Goal: Communication & Community: Answer question/provide support

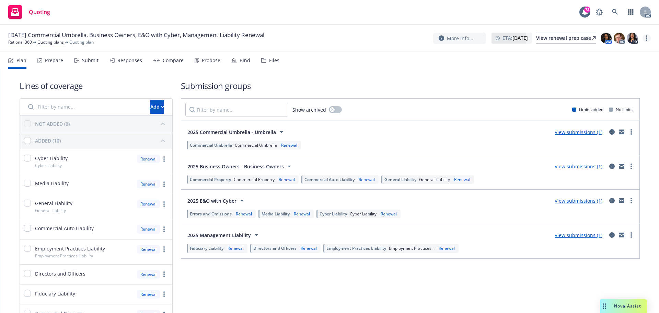
click at [647, 36] on link "more" at bounding box center [646, 38] width 8 height 8
click at [602, 55] on link "Copy logging email" at bounding box center [612, 52] width 77 height 14
drag, startPoint x: 9, startPoint y: 34, endPoint x: 32, endPoint y: 34, distance: 22.6
click at [32, 34] on span "[DATE] Commercial Umbrella, Business Owners, E&O with Cyber, Management Liabili…" at bounding box center [136, 35] width 256 height 8
copy span "[DATE]"
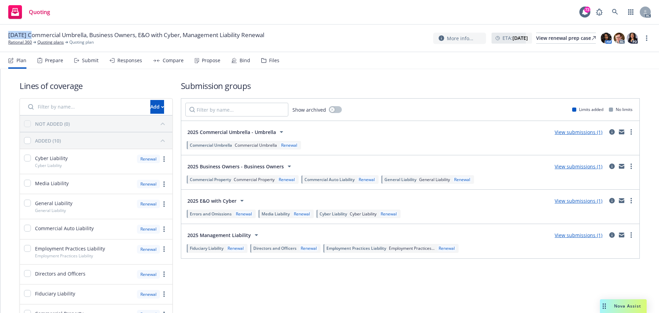
click at [77, 62] on icon at bounding box center [76, 60] width 5 height 5
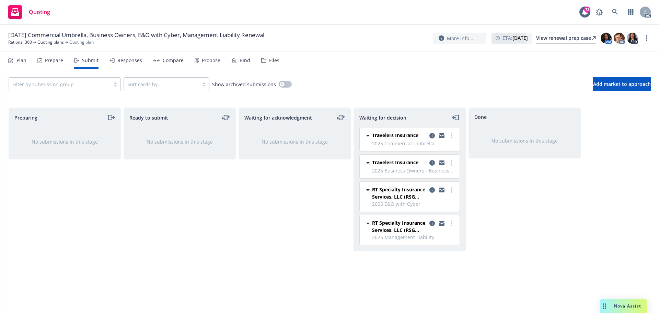
click at [200, 213] on div "Ready to submit No submissions in this stage" at bounding box center [180, 202] width 112 height 191
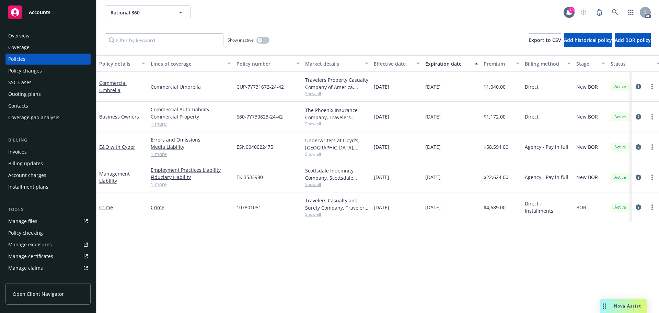
click at [241, 258] on div "Policy details Lines of coverage Policy number Market details Effective date Ex…" at bounding box center [377, 183] width 562 height 257
drag, startPoint x: 214, startPoint y: 138, endPoint x: 247, endPoint y: 124, distance: 35.7
click at [149, 139] on div "Errors and Omissions Media Liability Cyber Liability - Cyber Liability 1 more" at bounding box center [191, 147] width 86 height 30
copy link "Errors and Omissions"
click at [633, 308] on span "Nova Assist" at bounding box center [627, 306] width 27 height 6
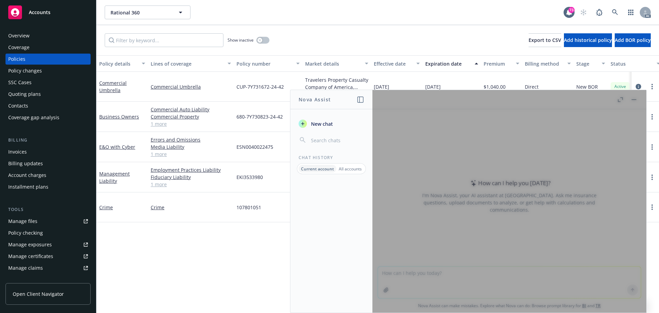
click at [350, 169] on p "All accounts" at bounding box center [350, 169] width 23 height 6
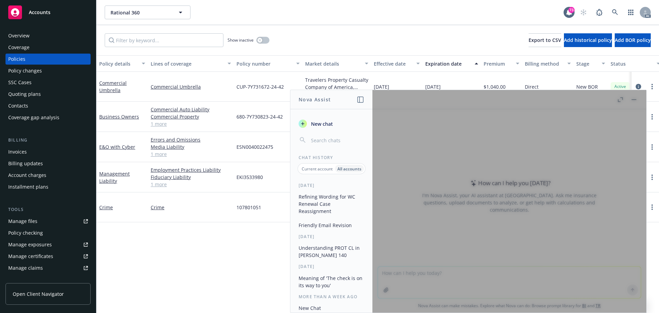
click at [317, 169] on p "Current account" at bounding box center [317, 169] width 31 height 6
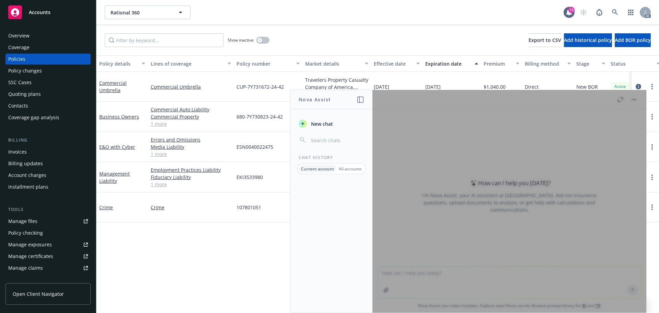
click at [455, 274] on div at bounding box center [509, 201] width 274 height 222
click at [350, 167] on p "All accounts" at bounding box center [350, 169] width 23 height 6
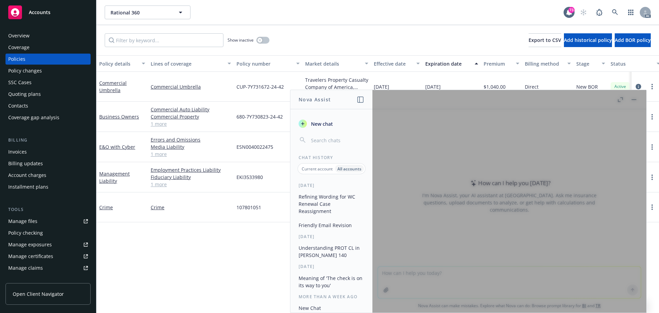
click at [306, 125] on div "button" at bounding box center [303, 123] width 8 height 8
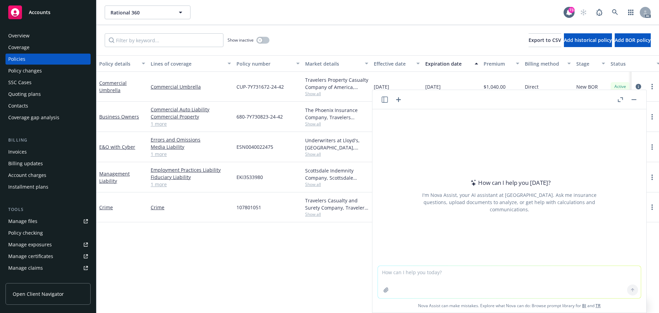
click at [634, 98] on button "button" at bounding box center [634, 99] width 8 height 8
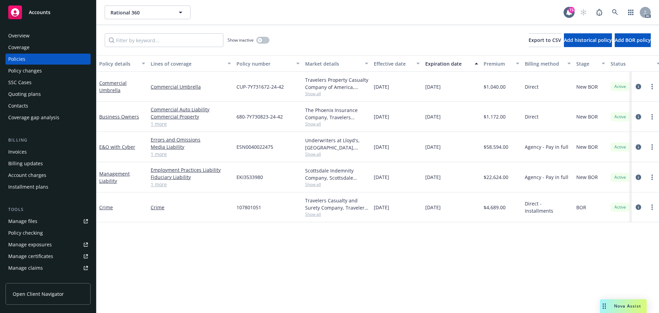
click at [622, 307] on span "Nova Assist" at bounding box center [627, 306] width 27 height 6
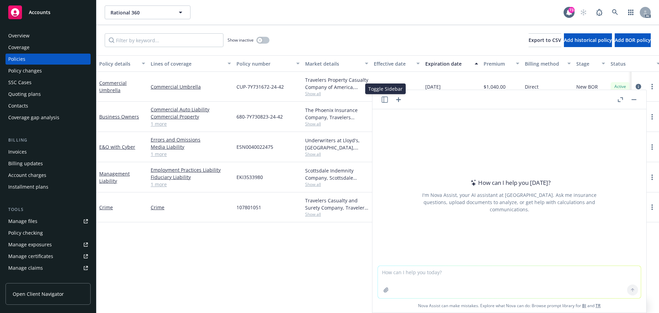
click at [383, 101] on icon "button" at bounding box center [385, 99] width 6 height 6
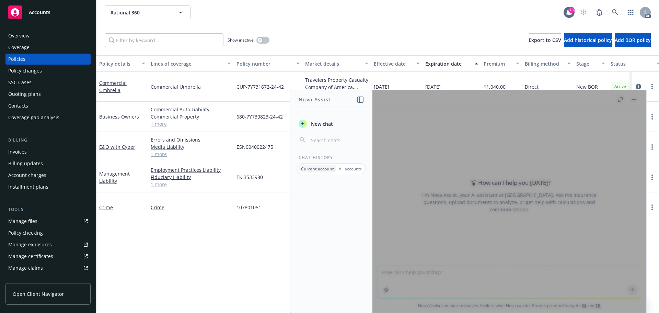
click at [342, 231] on div at bounding box center [331, 247] width 82 height 130
click at [355, 166] on p "All accounts" at bounding box center [350, 169] width 23 height 6
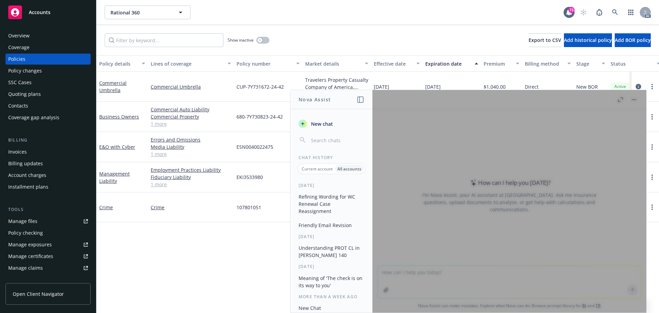
click at [322, 204] on button "Refining Wording for WC Renewal Case Reassignment" at bounding box center [331, 204] width 71 height 26
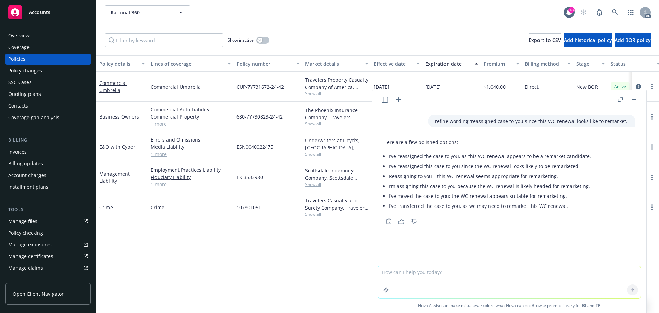
click at [387, 97] on icon "button" at bounding box center [385, 99] width 6 height 6
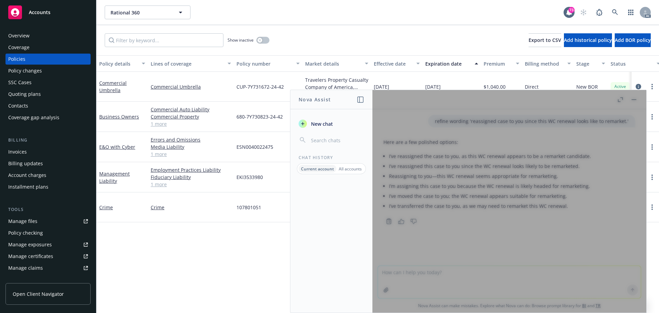
click at [351, 170] on p "All accounts" at bounding box center [350, 169] width 23 height 6
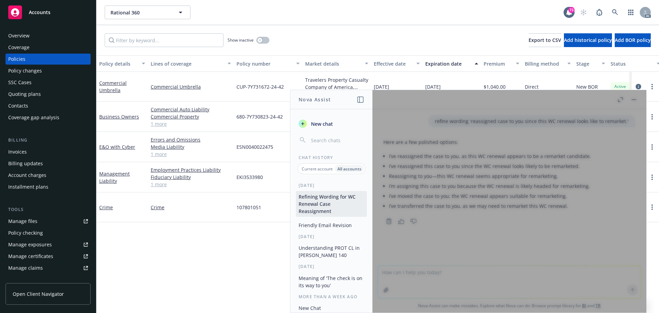
click at [343, 206] on button "Refining Wording for WC Renewal Case Reassignment" at bounding box center [331, 204] width 71 height 26
click at [543, 198] on div at bounding box center [509, 201] width 274 height 222
click at [326, 216] on button "Refining Wording for WC Renewal Case Reassignment" at bounding box center [331, 204] width 71 height 26
click at [316, 167] on p "Current account" at bounding box center [317, 169] width 31 height 6
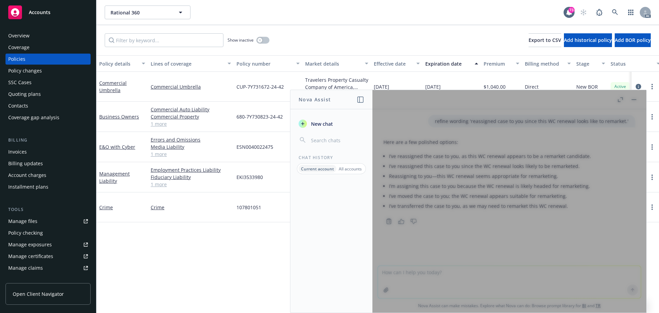
click at [345, 170] on p "All accounts" at bounding box center [350, 169] width 23 height 6
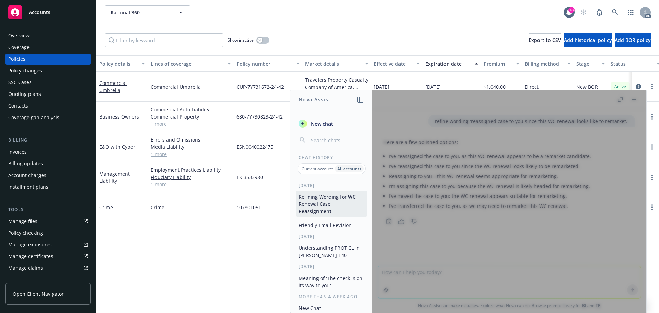
click at [314, 201] on button "Refining Wording for WC Renewal Case Reassignment" at bounding box center [331, 204] width 71 height 26
click at [474, 226] on div at bounding box center [509, 201] width 274 height 222
click at [359, 100] on icon "button" at bounding box center [360, 99] width 6 height 6
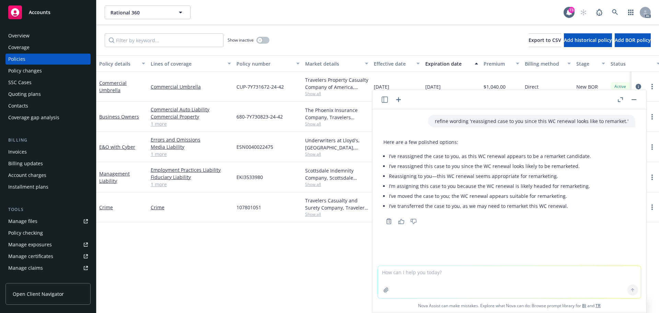
click at [471, 287] on textarea at bounding box center [509, 282] width 263 height 32
paste textarea "let them know we'll send fianncials asap and ask if they can send quotes with f…"
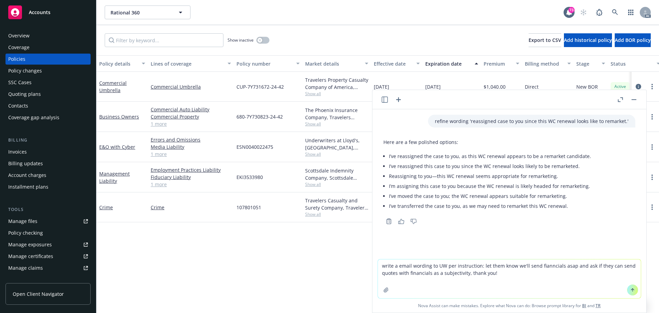
drag, startPoint x: 466, startPoint y: 273, endPoint x: 518, endPoint y: 274, distance: 51.8
click at [518, 274] on textarea "write a email wording to UW per instruction: let them know we'll send fianncial…" at bounding box center [509, 278] width 263 height 39
type textarea "write a email wording to UW per instruction: let them know we'll send fianncial…"
click at [630, 292] on icon at bounding box center [632, 289] width 5 height 5
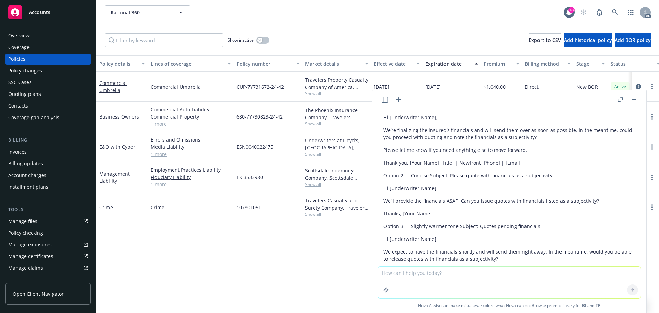
scroll to position [211, 0]
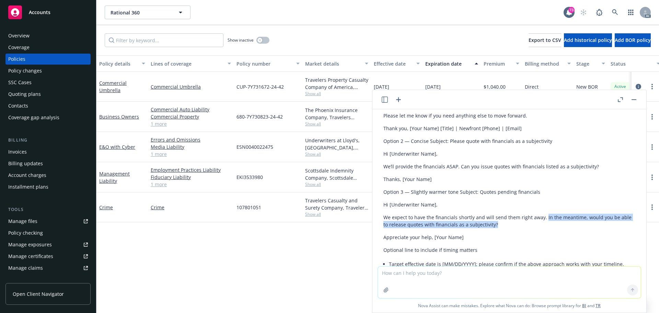
drag, startPoint x: 542, startPoint y: 219, endPoint x: 508, endPoint y: 224, distance: 34.7
click at [508, 224] on p "We expect to have the financials shortly and will send them right away. In the …" at bounding box center [509, 220] width 252 height 14
copy p "In the meantime, would you be able to release quotes with financials as a subje…"
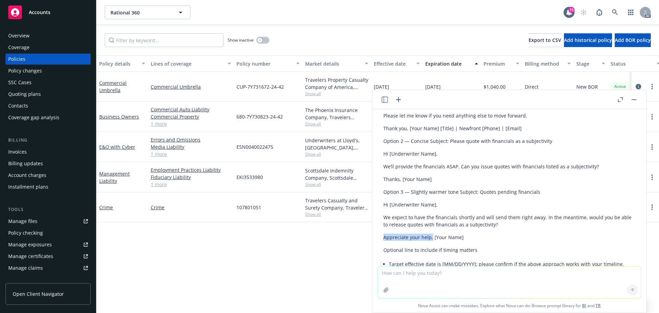
drag, startPoint x: 384, startPoint y: 240, endPoint x: 431, endPoint y: 240, distance: 46.3
click at [431, 240] on p "Appreciate your help, [Your Name]" at bounding box center [509, 236] width 252 height 7
copy p "Appreciate your help,"
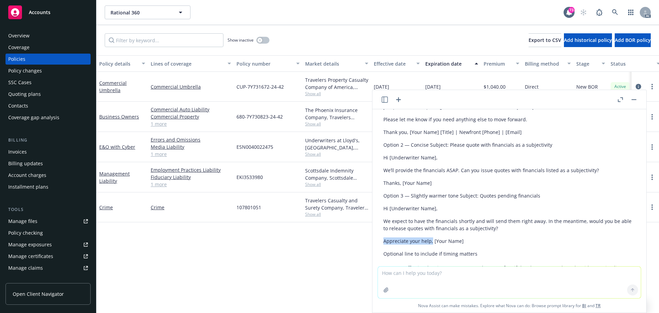
scroll to position [245, 0]
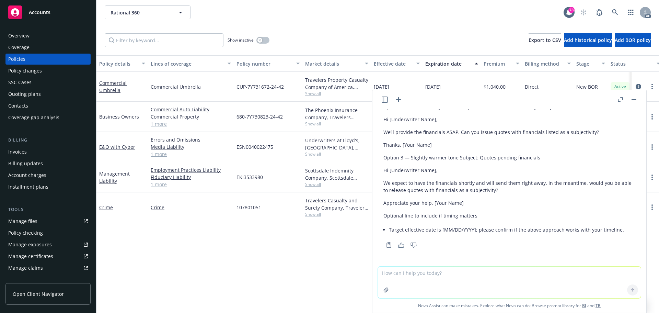
click at [320, 262] on div "Policy details Lines of coverage Policy number Market details Effective date Ex…" at bounding box center [377, 183] width 562 height 257
click at [312, 256] on div "Policy details Lines of coverage Policy number Market details Effective date Ex…" at bounding box center [377, 183] width 562 height 257
